Goal: Task Accomplishment & Management: Manage account settings

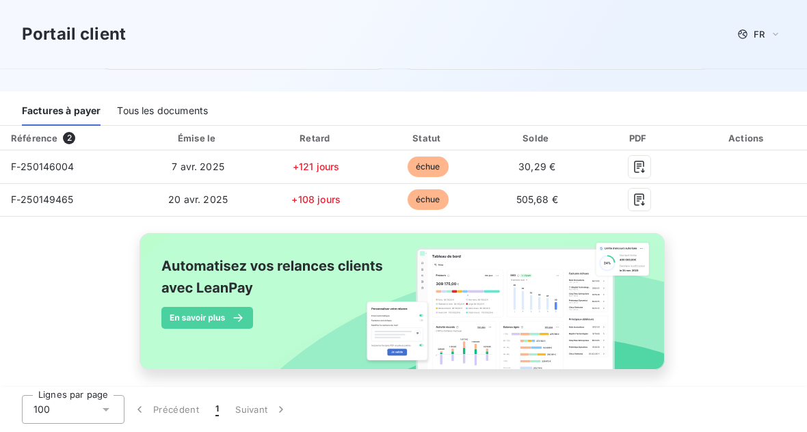
scroll to position [147, 0]
click at [160, 120] on div "Tous les documents" at bounding box center [162, 112] width 91 height 29
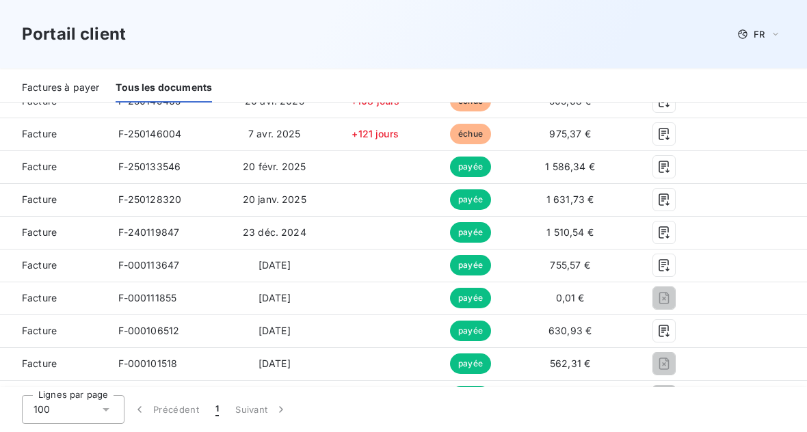
scroll to position [372, 0]
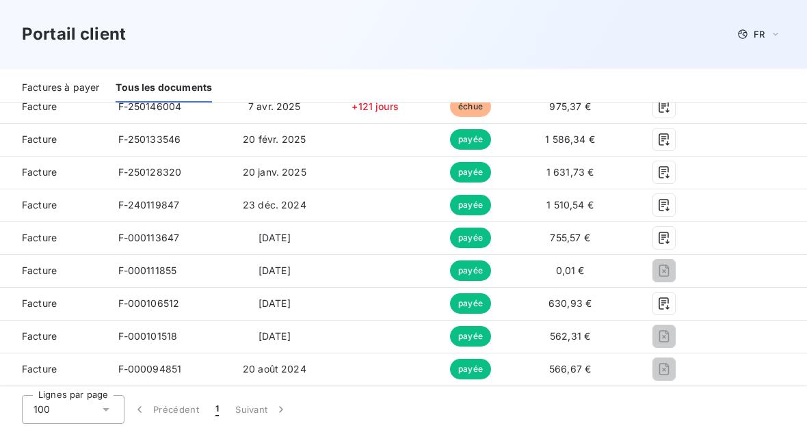
click at [671, 235] on icon "button" at bounding box center [665, 238] width 14 height 14
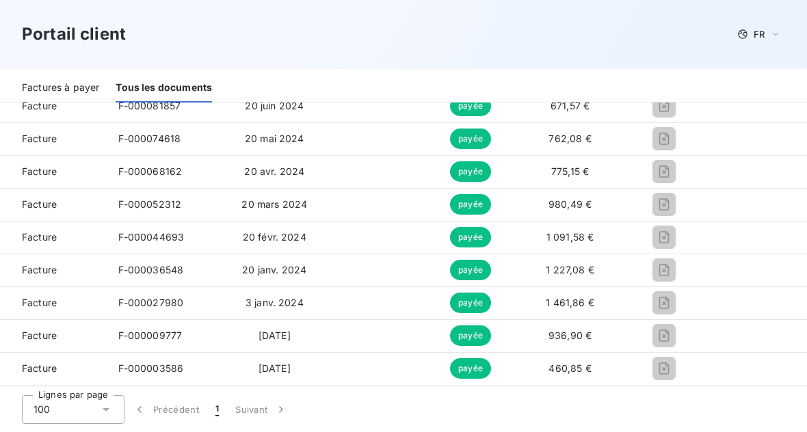
scroll to position [699, 0]
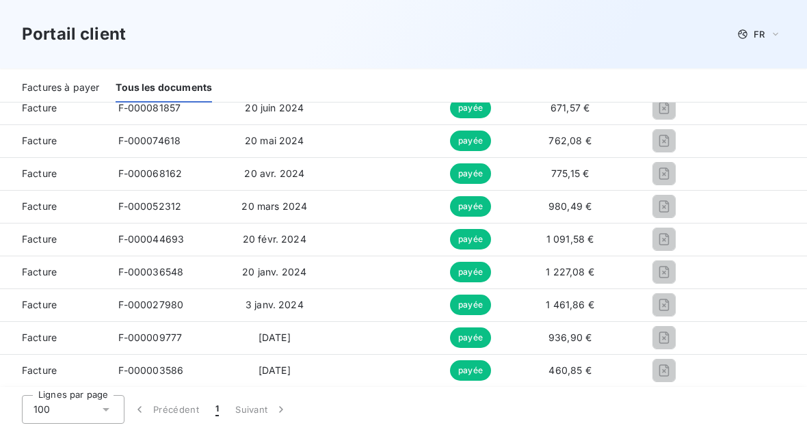
click at [131, 364] on div "F-000003586" at bounding box center [151, 371] width 66 height 14
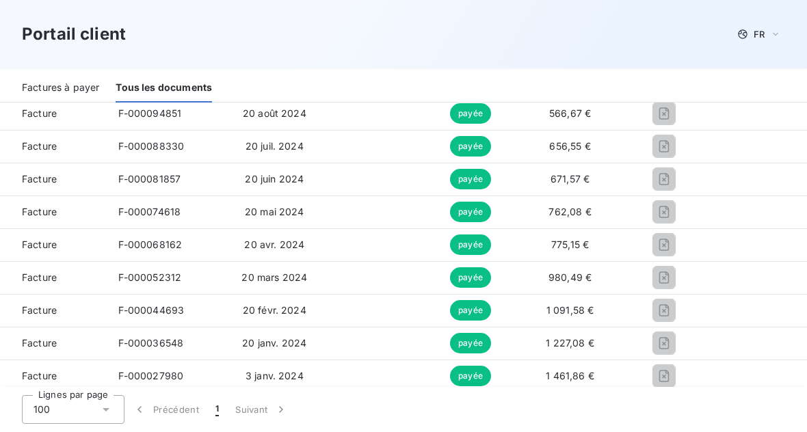
scroll to position [627, 0]
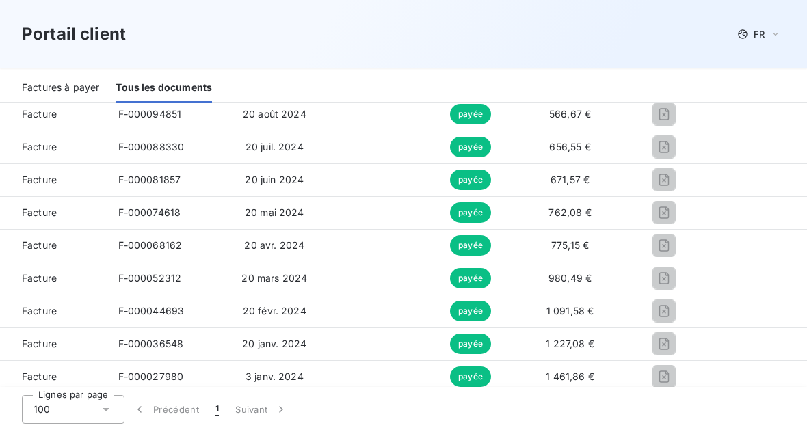
click at [328, 105] on td "20 août 2024" at bounding box center [274, 114] width 105 height 33
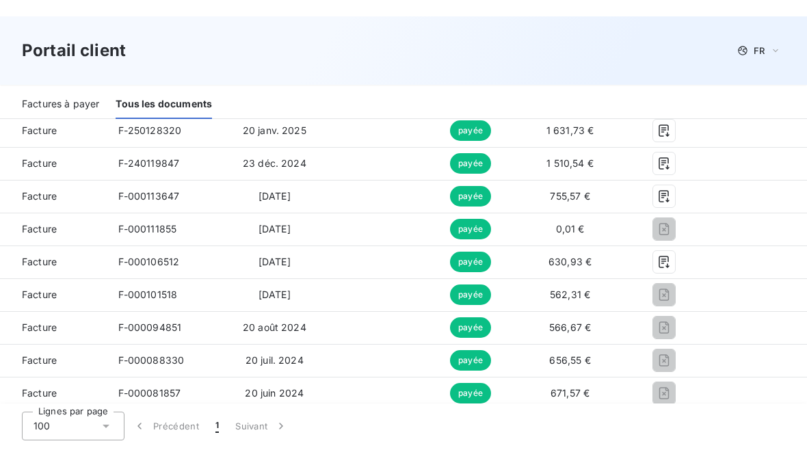
scroll to position [430, 0]
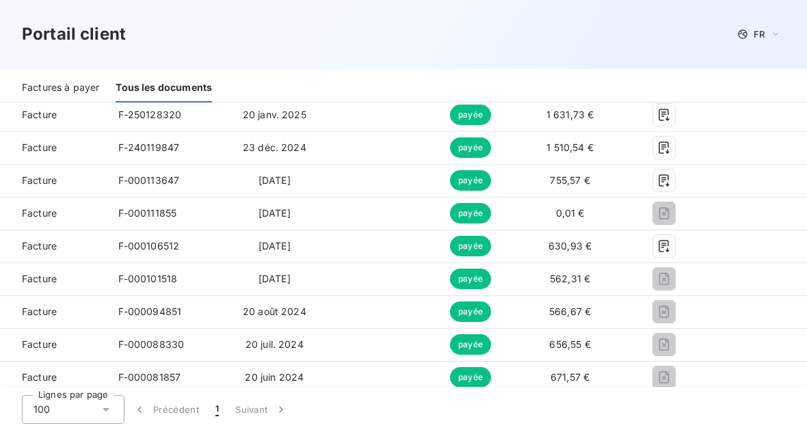
click at [671, 242] on icon "button" at bounding box center [665, 247] width 14 height 14
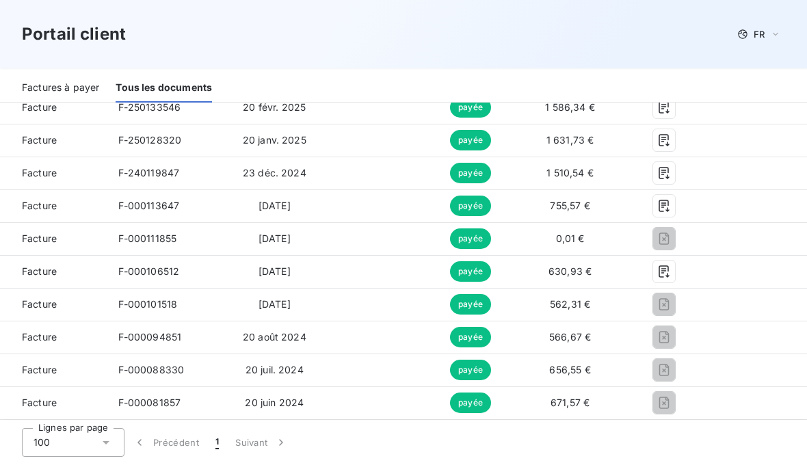
scroll to position [390, 0]
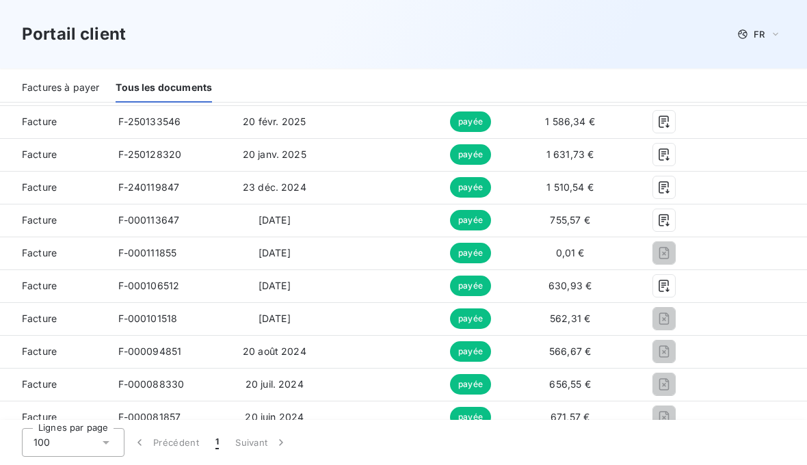
click at [671, 288] on icon "button" at bounding box center [665, 286] width 14 height 14
click at [671, 220] on button "button" at bounding box center [664, 220] width 22 height 22
click at [671, 184] on icon "button" at bounding box center [665, 188] width 14 height 14
click at [671, 155] on icon "button" at bounding box center [665, 155] width 14 height 14
click at [671, 119] on icon "button" at bounding box center [665, 122] width 14 height 14
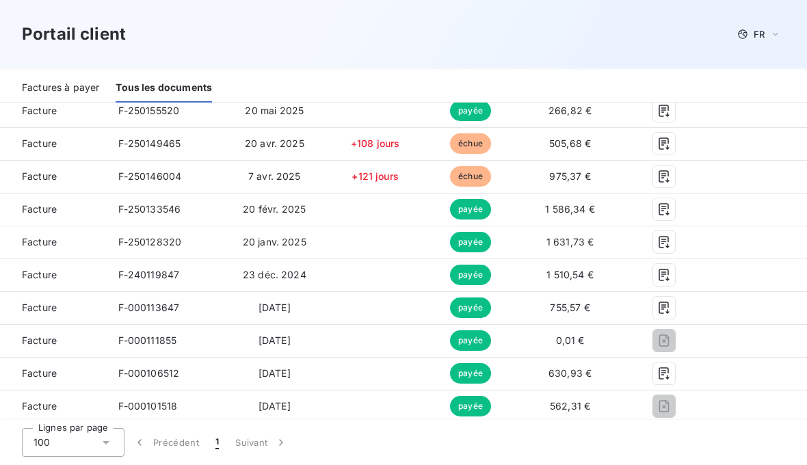
scroll to position [300, 0]
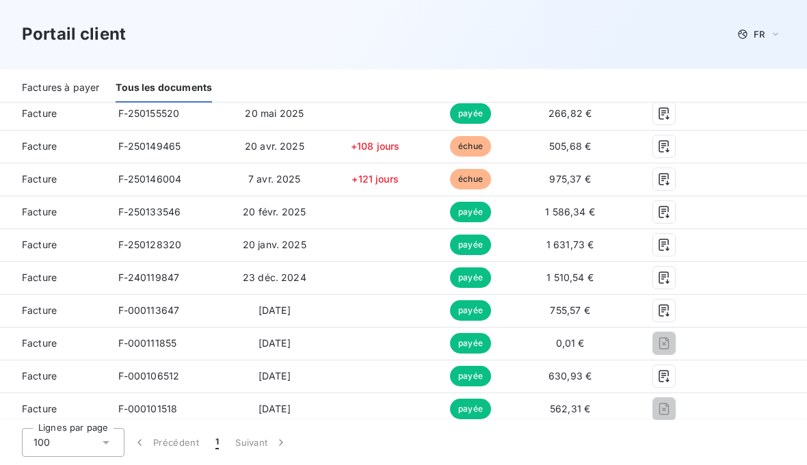
click at [671, 178] on icon "button" at bounding box center [665, 179] width 14 height 14
click at [671, 177] on icon "button" at bounding box center [665, 179] width 14 height 14
click at [671, 144] on icon "button" at bounding box center [665, 147] width 14 height 14
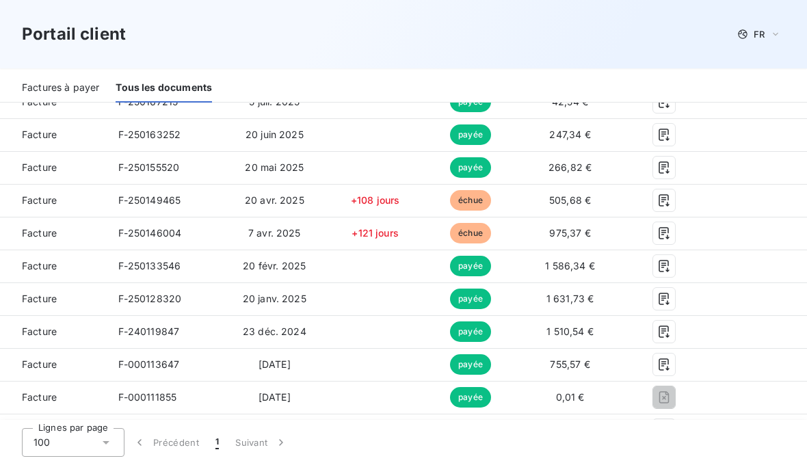
scroll to position [233, 0]
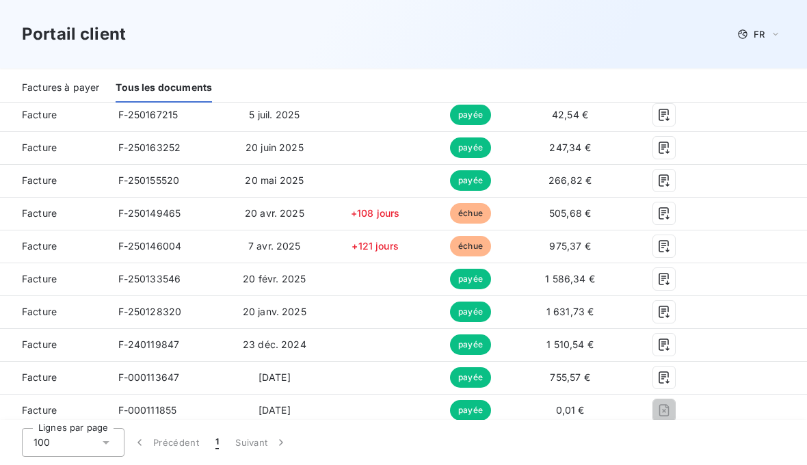
click at [669, 179] on icon "button" at bounding box center [664, 180] width 10 height 12
click at [671, 144] on icon "button" at bounding box center [665, 148] width 14 height 14
click at [669, 142] on icon "button" at bounding box center [664, 148] width 10 height 12
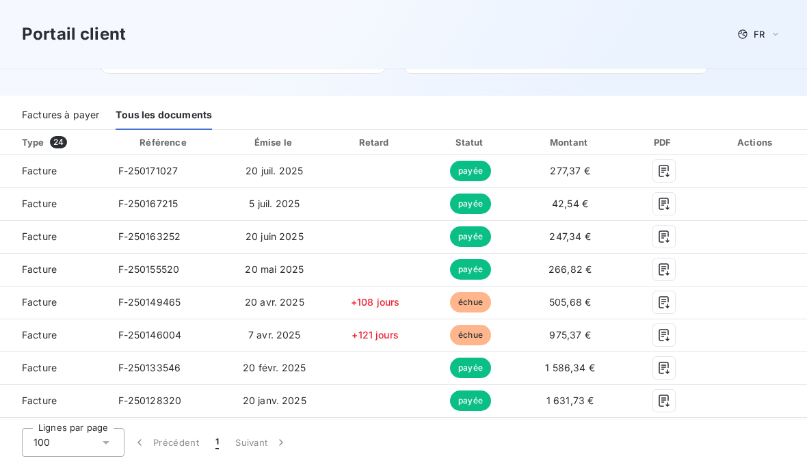
scroll to position [144, 0]
click at [669, 201] on icon "button" at bounding box center [664, 204] width 10 height 12
click at [671, 170] on icon "button" at bounding box center [665, 171] width 14 height 14
click at [671, 363] on icon "button" at bounding box center [665, 368] width 14 height 14
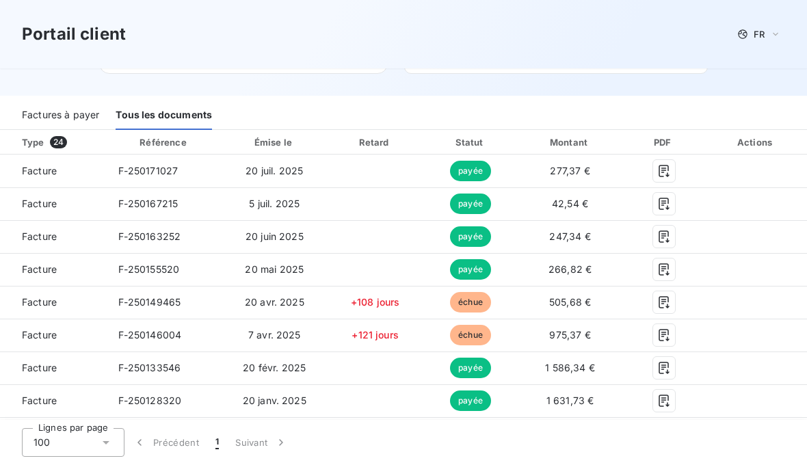
click at [671, 366] on button "button" at bounding box center [664, 368] width 22 height 22
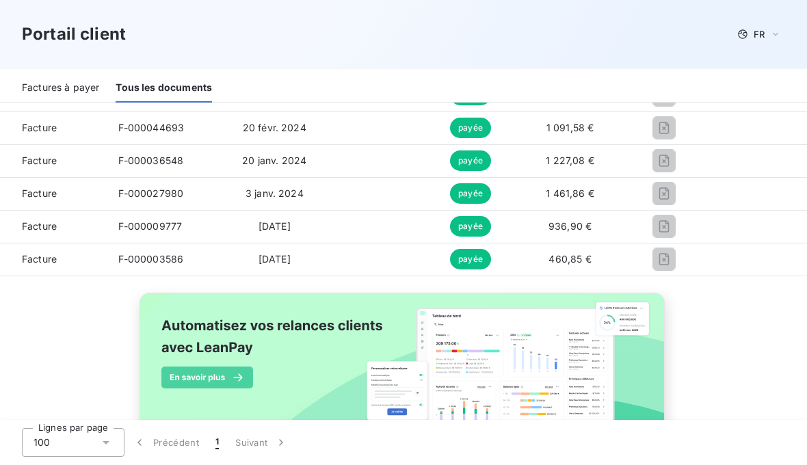
scroll to position [812, 0]
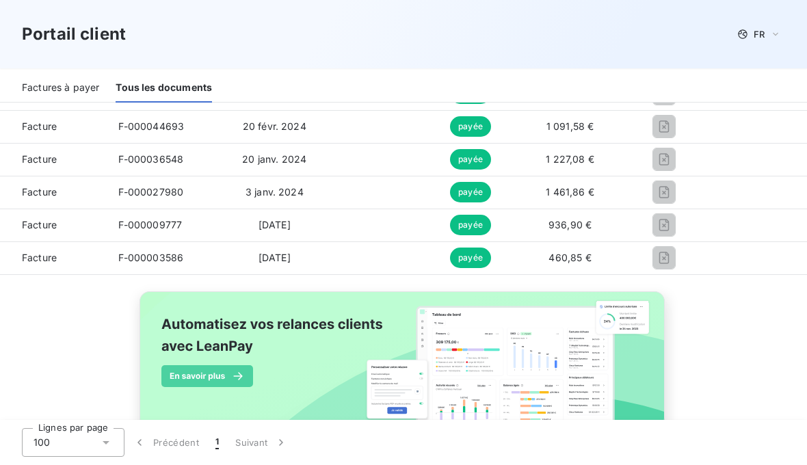
click at [591, 259] on span "460,85 €" at bounding box center [570, 258] width 42 height 12
click at [591, 261] on span "460,85 €" at bounding box center [570, 258] width 42 height 12
click at [589, 260] on span "460,85 €" at bounding box center [570, 258] width 42 height 12
click at [588, 258] on span "460,85 €" at bounding box center [570, 258] width 42 height 12
